Goal: Transaction & Acquisition: Purchase product/service

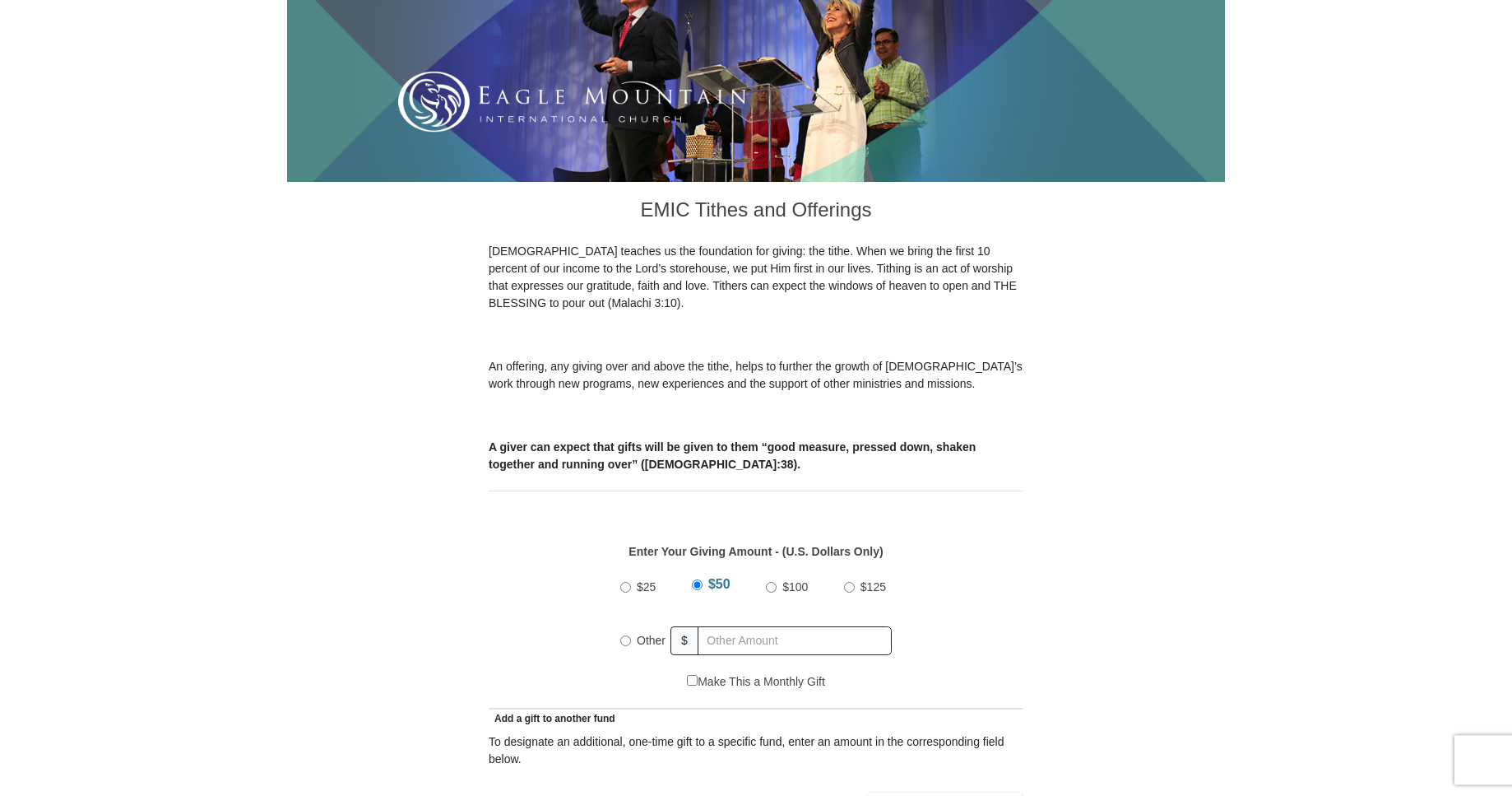
drag, startPoint x: 0, startPoint y: 0, endPoint x: 1280, endPoint y: 732, distance: 1474.5
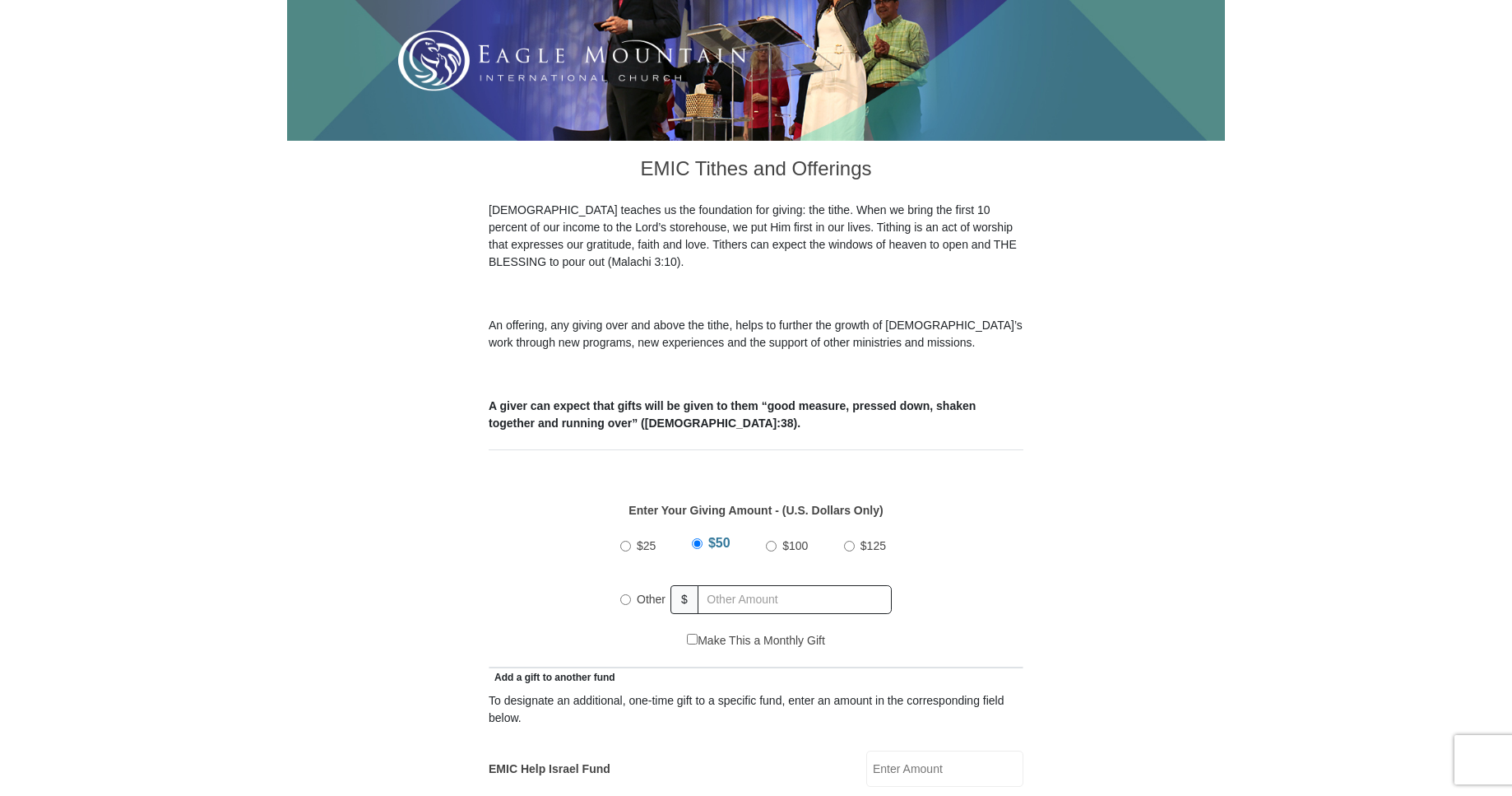
click at [628, 594] on input "Other" at bounding box center [626, 600] width 11 height 11
radio input "true"
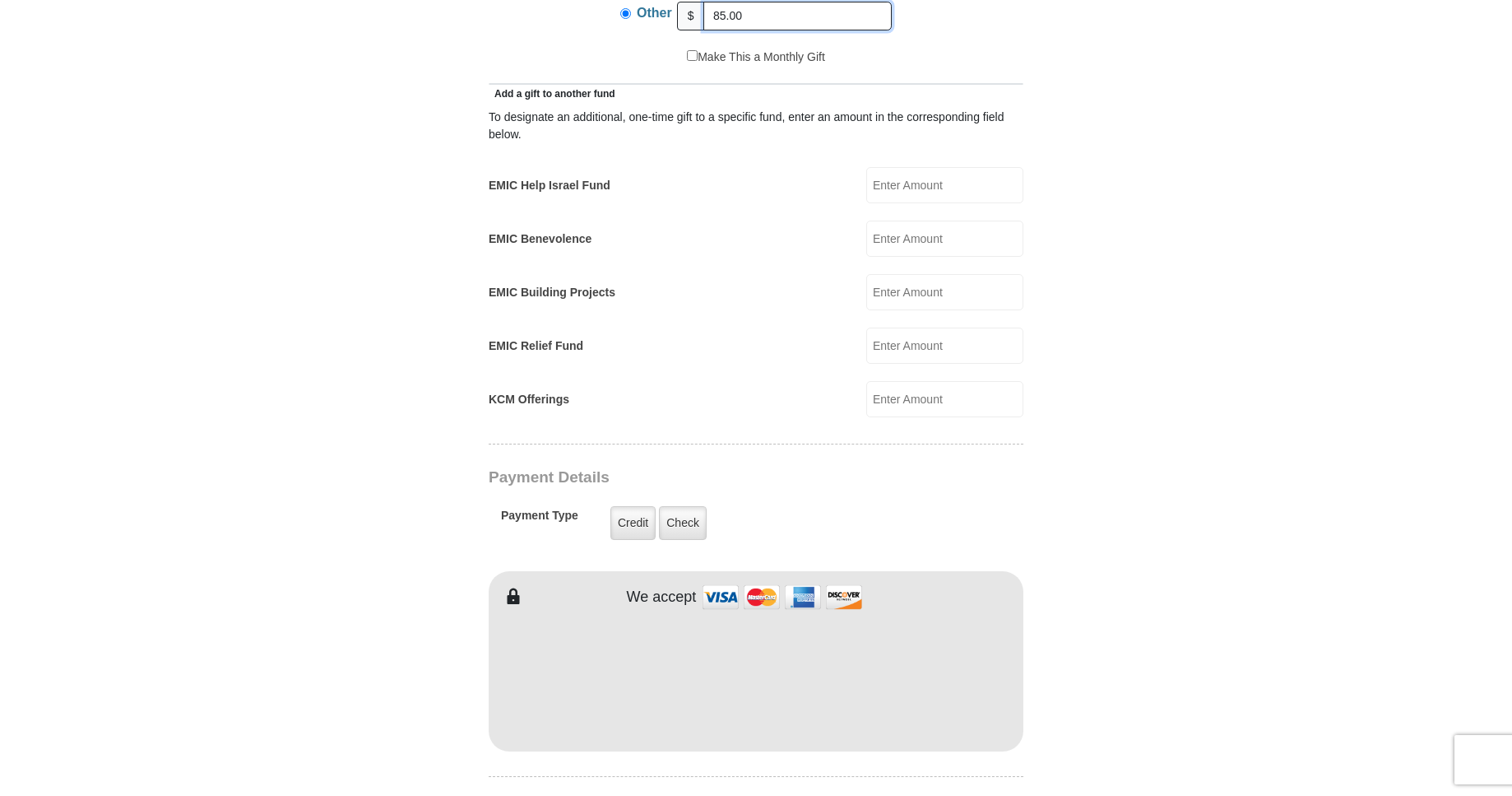
scroll to position [924, 0]
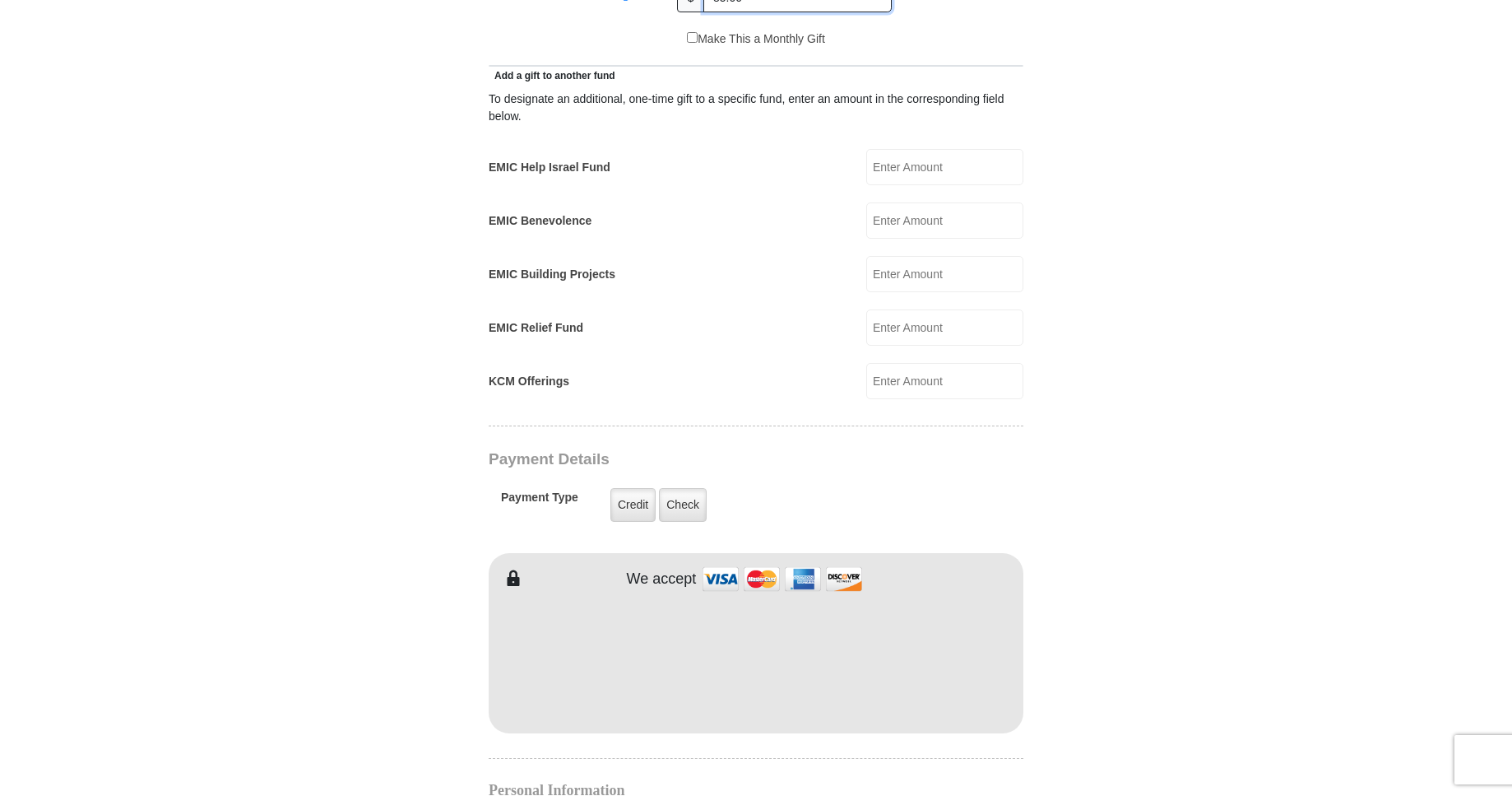
type input "85.00"
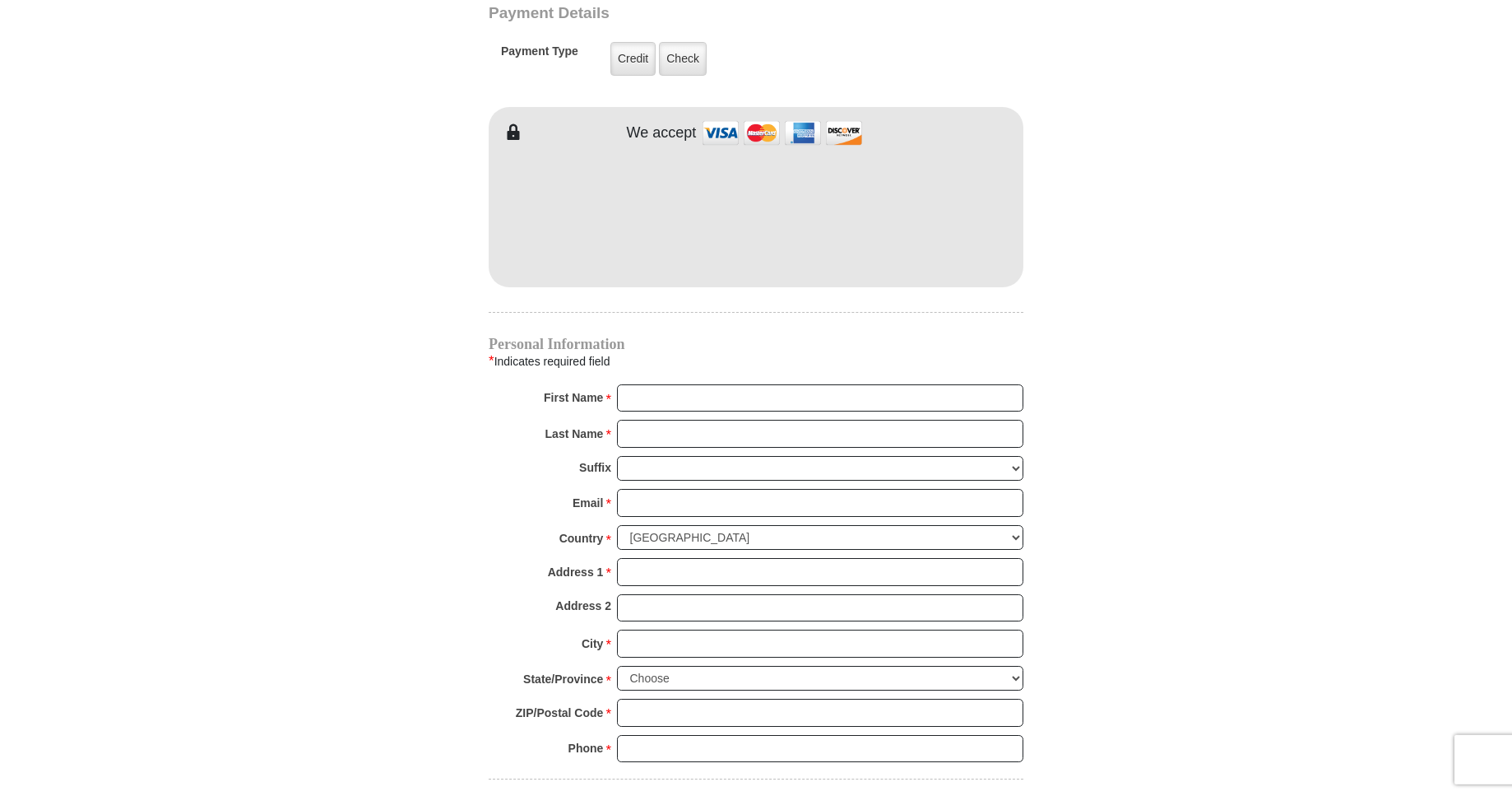
scroll to position [1385, 0]
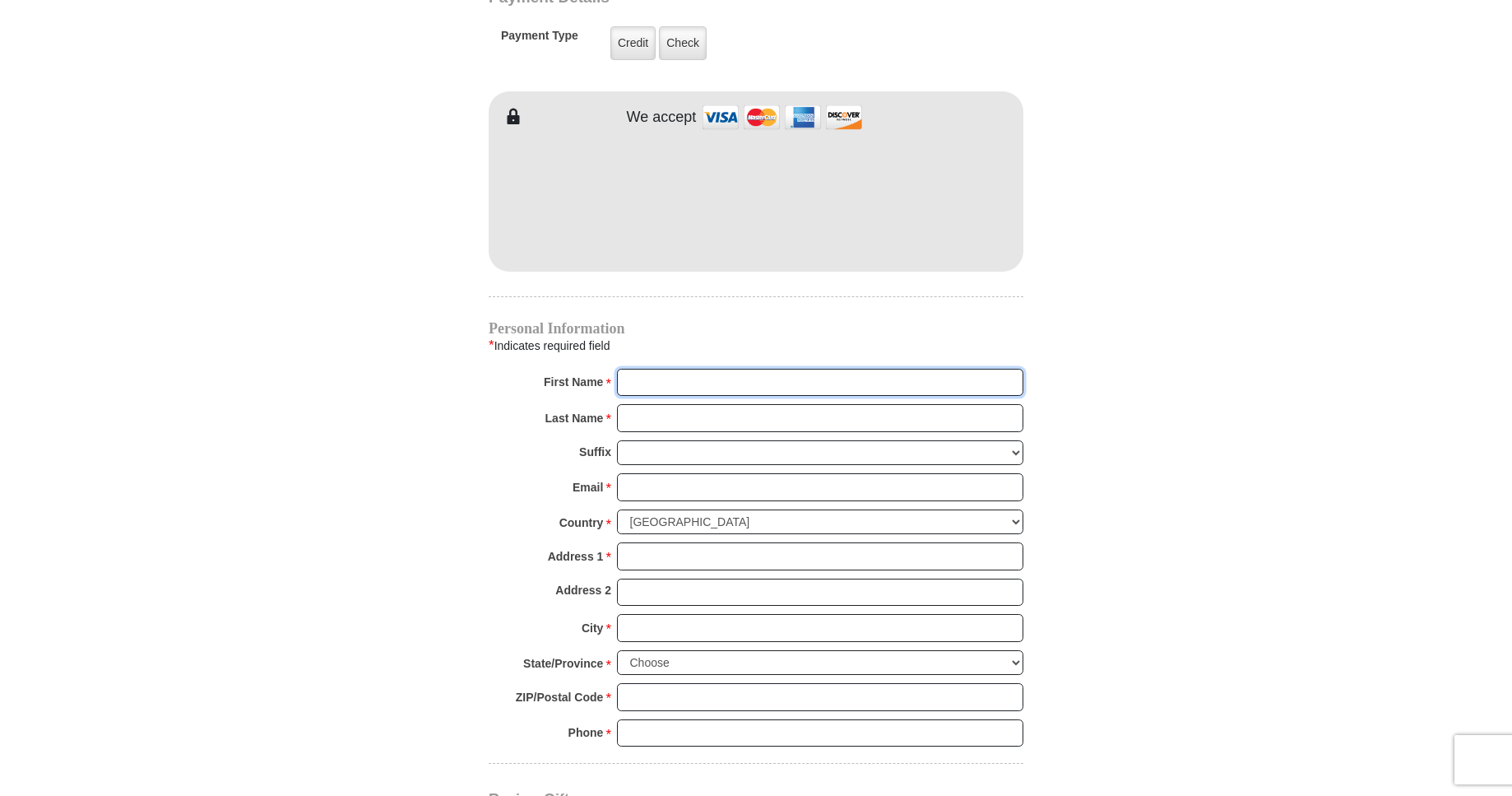
drag, startPoint x: 624, startPoint y: 362, endPoint x: 670, endPoint y: 367, distance: 46.3
click at [629, 369] on input "First Name *" at bounding box center [819, 383] width 406 height 28
type input "[PERSON_NAME]"
drag, startPoint x: 632, startPoint y: 400, endPoint x: 670, endPoint y: 416, distance: 41.2
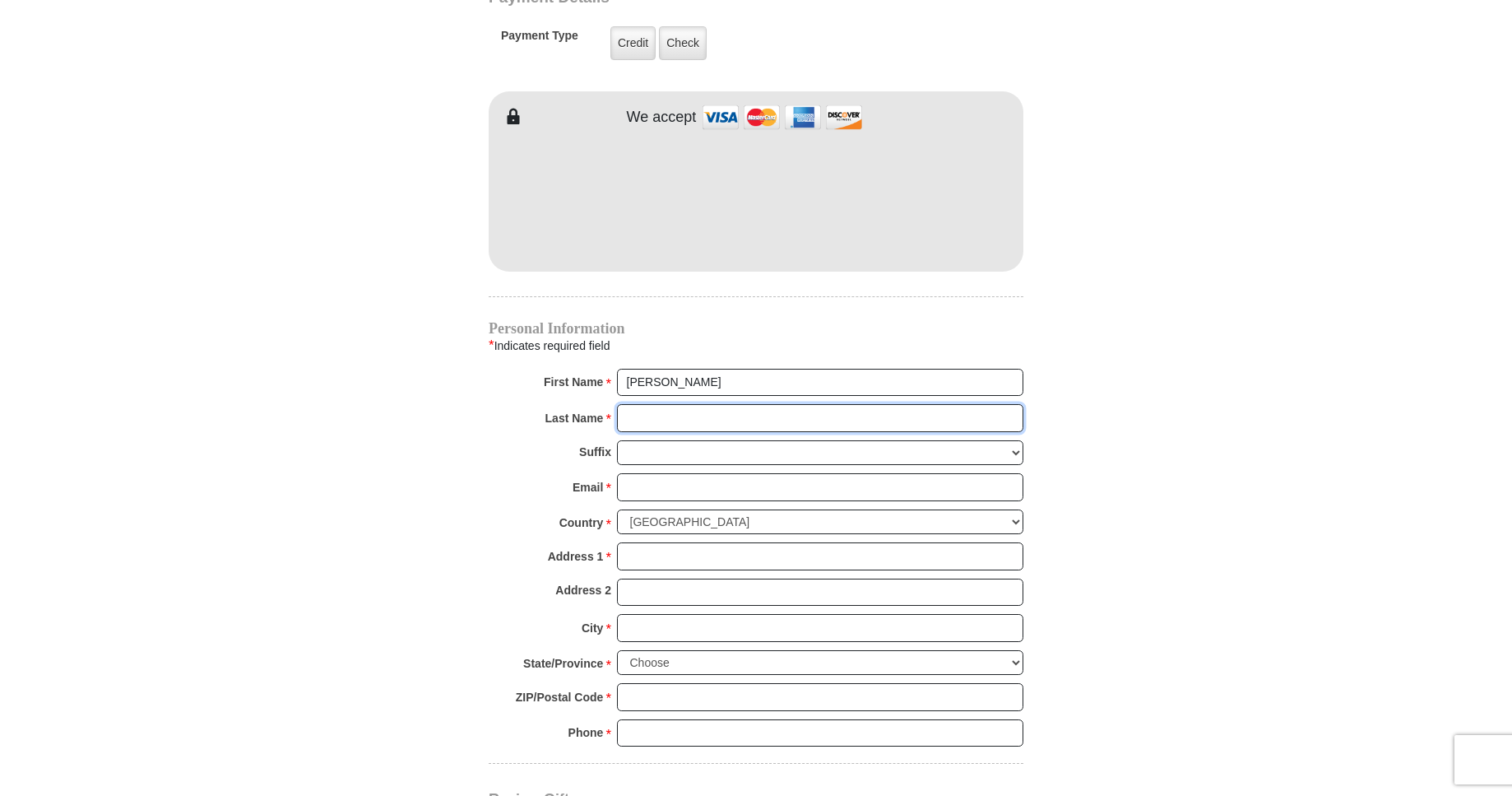
click at [638, 405] on input "Last Name *" at bounding box center [819, 418] width 406 height 28
type input "[PERSON_NAME]"
drag, startPoint x: 624, startPoint y: 468, endPoint x: 1290, endPoint y: 617, distance: 682.5
click at [625, 473] on input "Email *" at bounding box center [819, 487] width 406 height 28
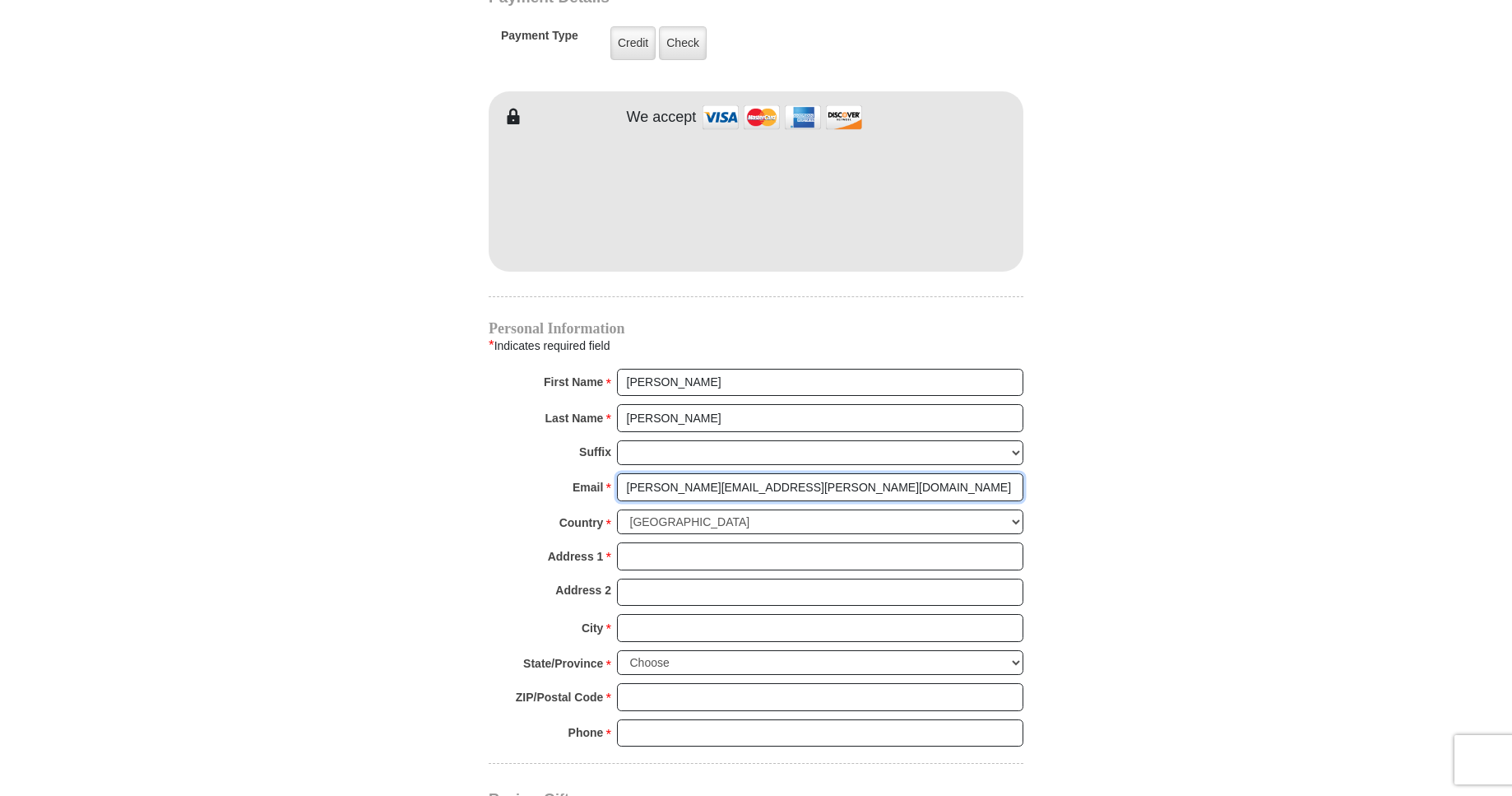
type input "[PERSON_NAME][EMAIL_ADDRESS][PERSON_NAME][DOMAIN_NAME]"
click at [617, 509] on select "[GEOGRAPHIC_DATA] [GEOGRAPHIC_DATA] [GEOGRAPHIC_DATA] [GEOGRAPHIC_DATA] [GEOGRA…" at bounding box center [819, 522] width 406 height 25
click option "[GEOGRAPHIC_DATA]" at bounding box center [0, 0] width 0 height 0
drag, startPoint x: 628, startPoint y: 534, endPoint x: 665, endPoint y: 536, distance: 37.1
click at [639, 543] on input "Address 1 *" at bounding box center [819, 556] width 406 height 28
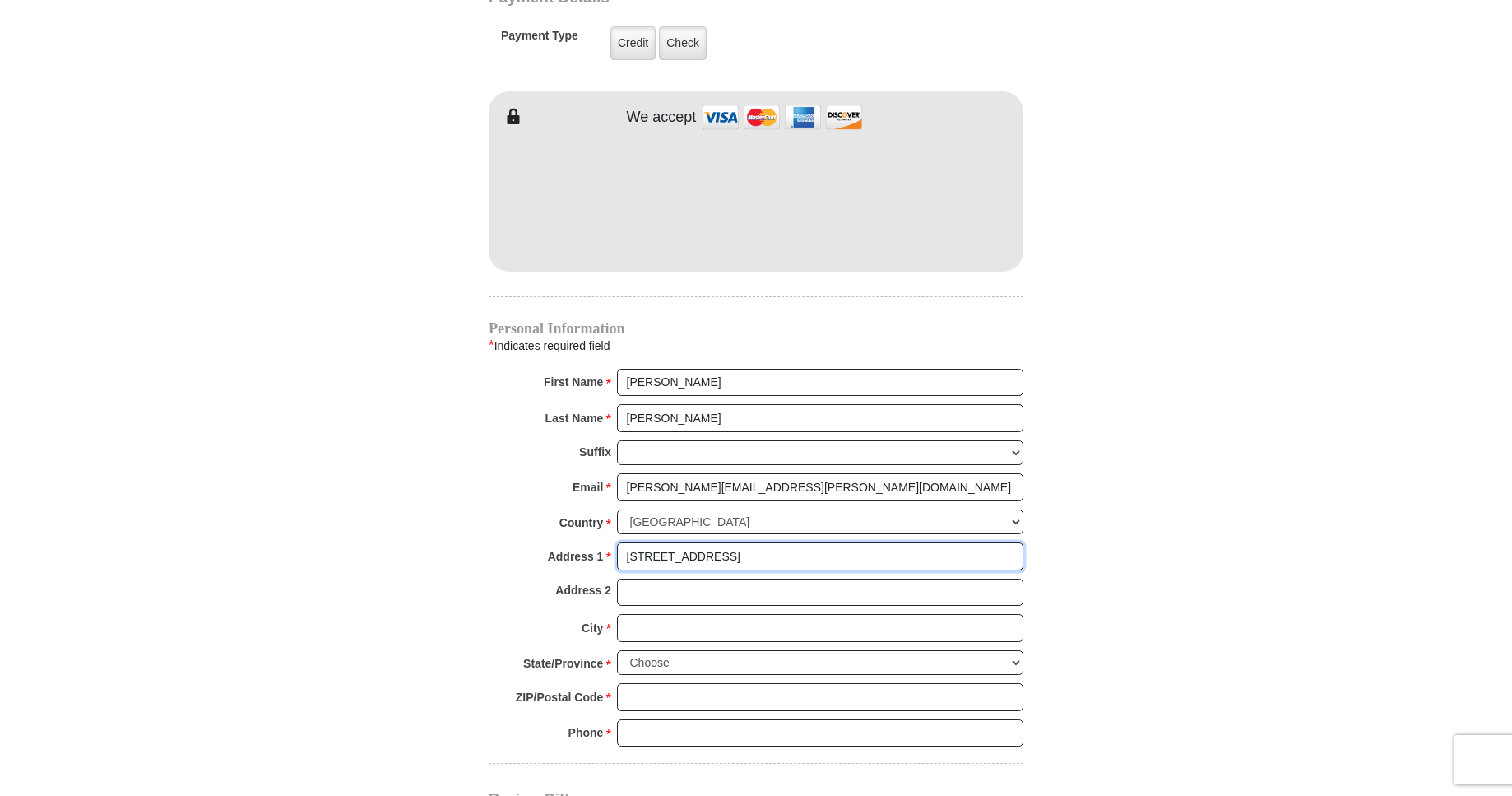
type input "[STREET_ADDRESS]"
click at [632, 614] on input "City *" at bounding box center [819, 628] width 406 height 28
type input "[GEOGRAPHIC_DATA]"
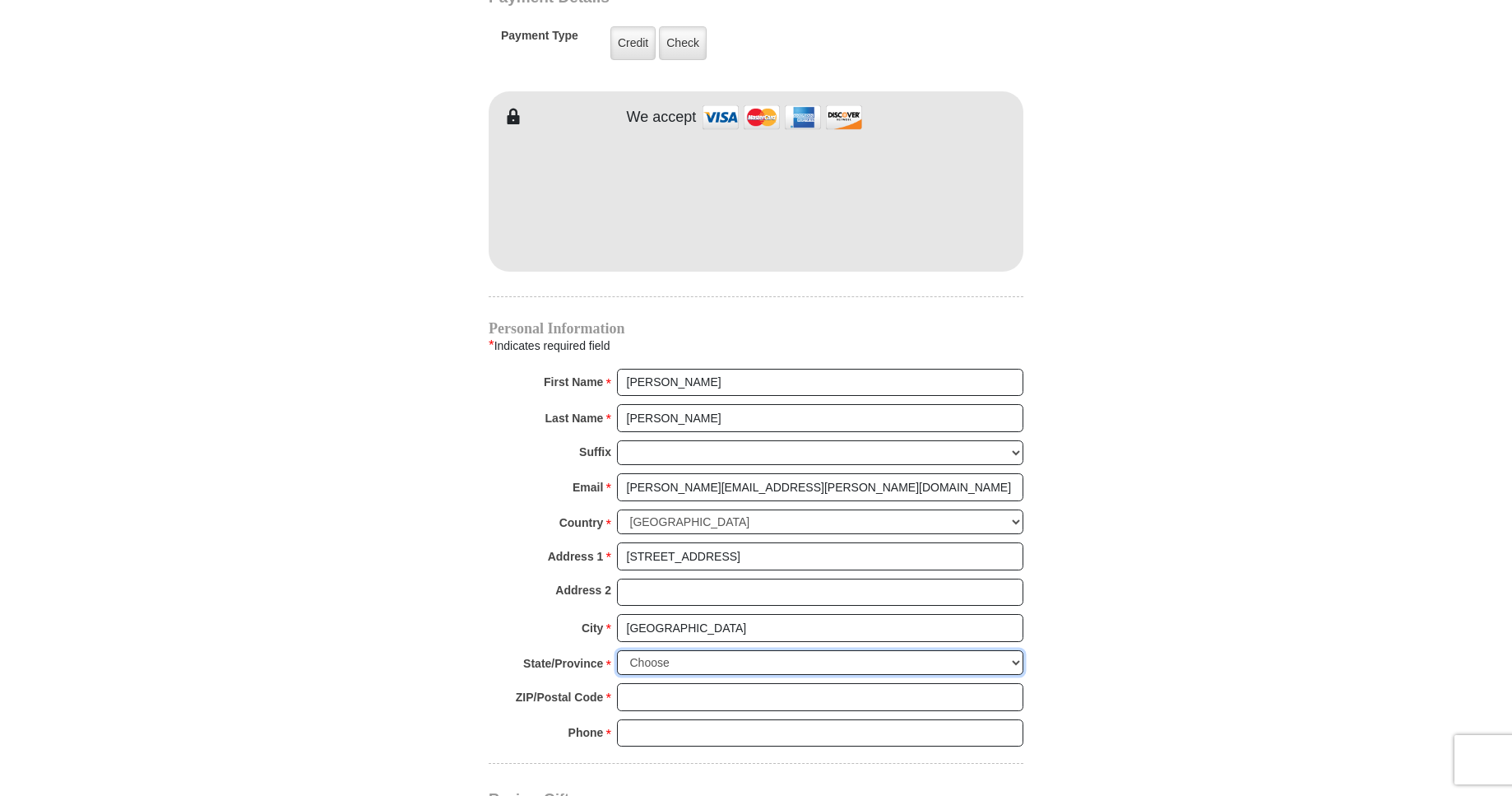
click at [617, 650] on select "Choose [US_STATE] [US_STATE] [US_STATE] [US_STATE] [US_STATE] Armed Forces Amer…" at bounding box center [819, 663] width 406 height 25
select select "TN"
click option "[US_STATE]" at bounding box center [0, 0] width 0 height 0
click at [628, 683] on input "ZIP/Postal Code *" at bounding box center [819, 696] width 406 height 28
type input "37134"
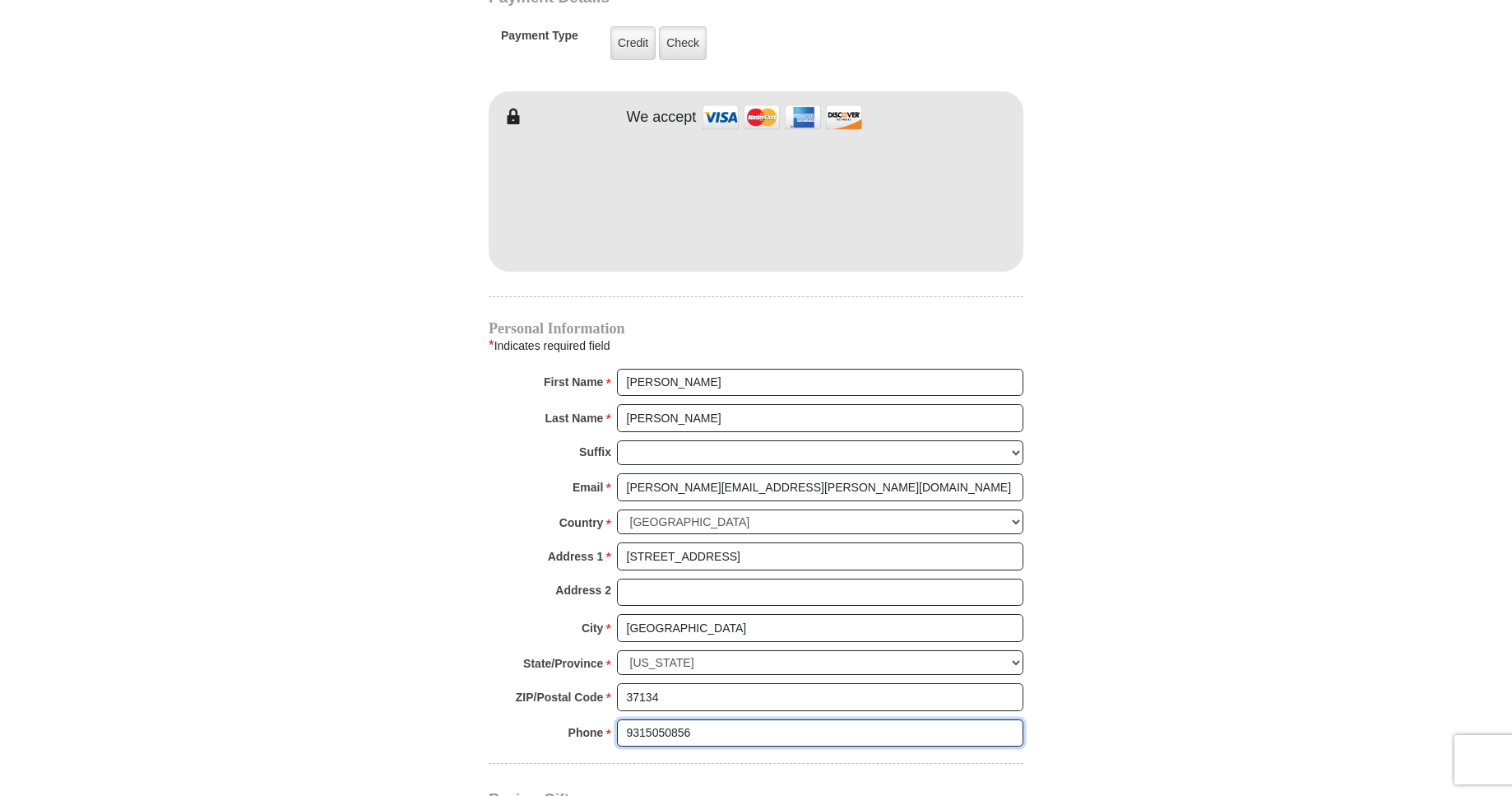
drag, startPoint x: 701, startPoint y: 709, endPoint x: 605, endPoint y: 764, distance: 110.6
click at [617, 747] on input "9315050856" at bounding box center [819, 733] width 406 height 28
type input "9315050856"
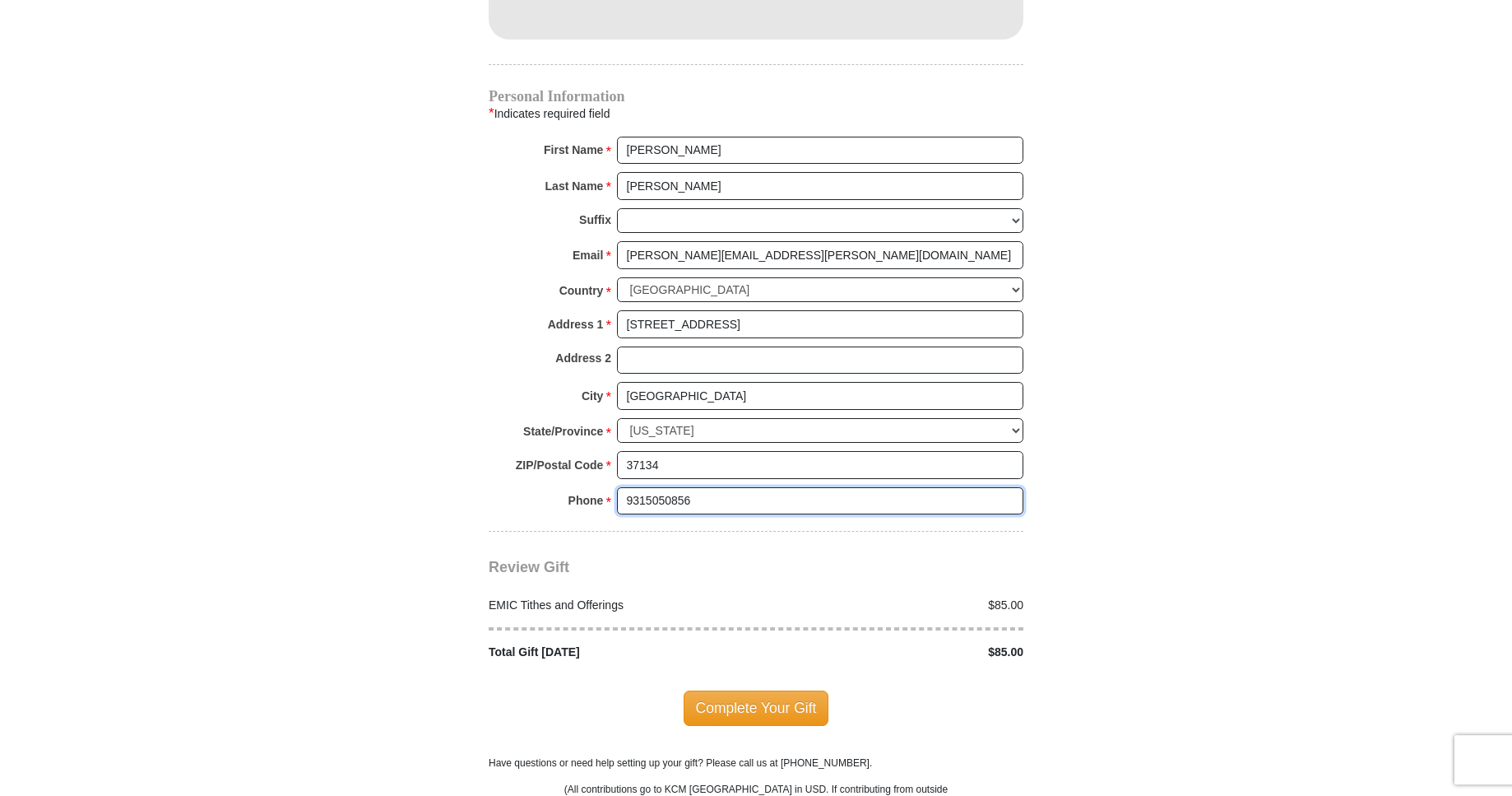
scroll to position [1636, 0]
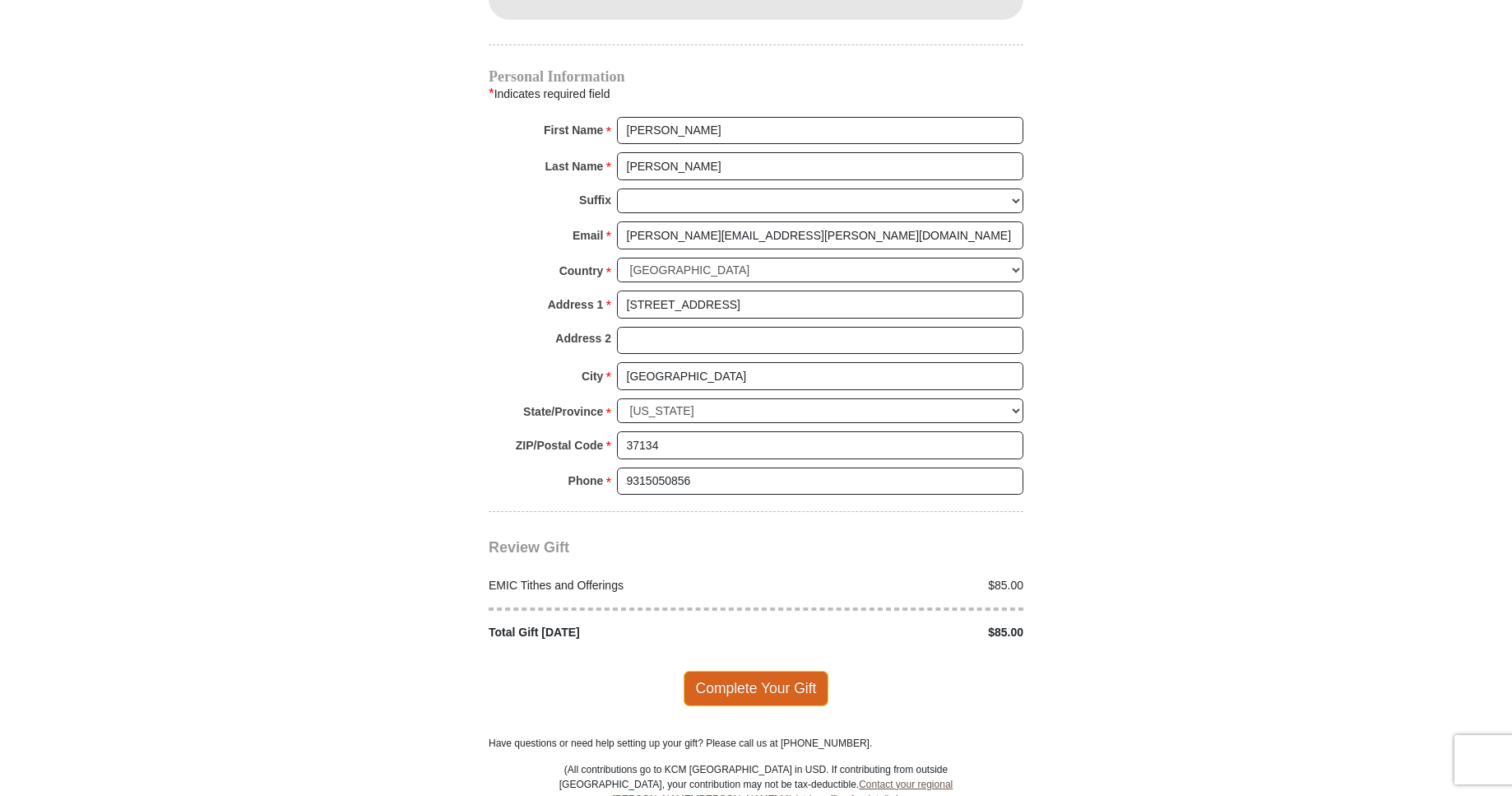
click at [774, 670] on span "Complete Your Gift" at bounding box center [756, 687] width 146 height 34
